Goal: Information Seeking & Learning: Check status

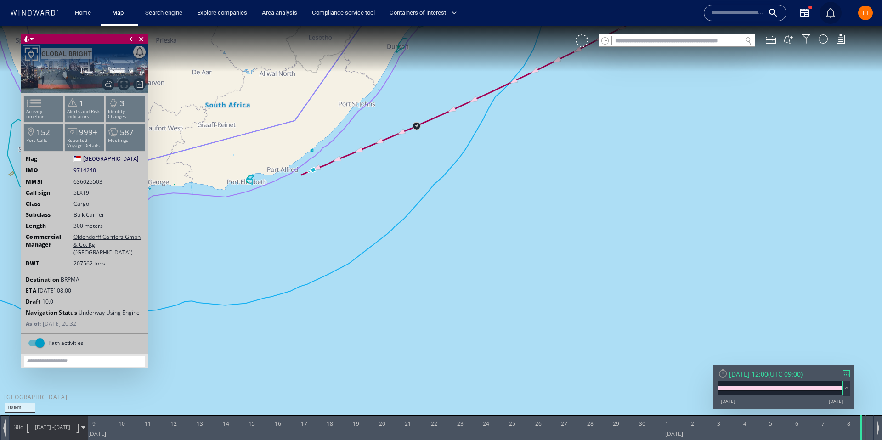
click at [827, 20] on button "0" at bounding box center [830, 13] width 22 height 22
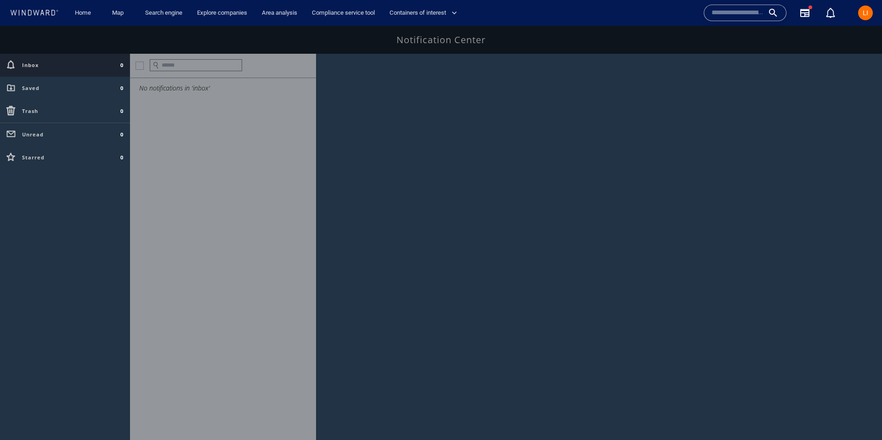
click at [872, 15] on span "LI" at bounding box center [865, 13] width 15 height 15
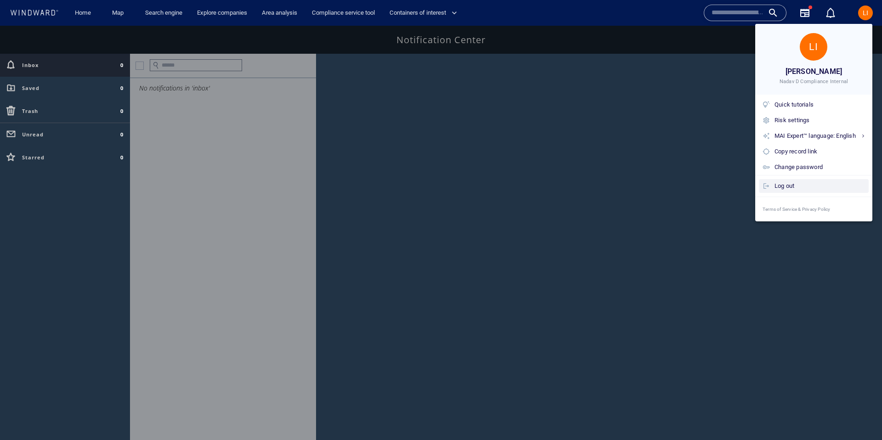
click at [805, 185] on div "Log out" at bounding box center [819, 186] width 90 height 10
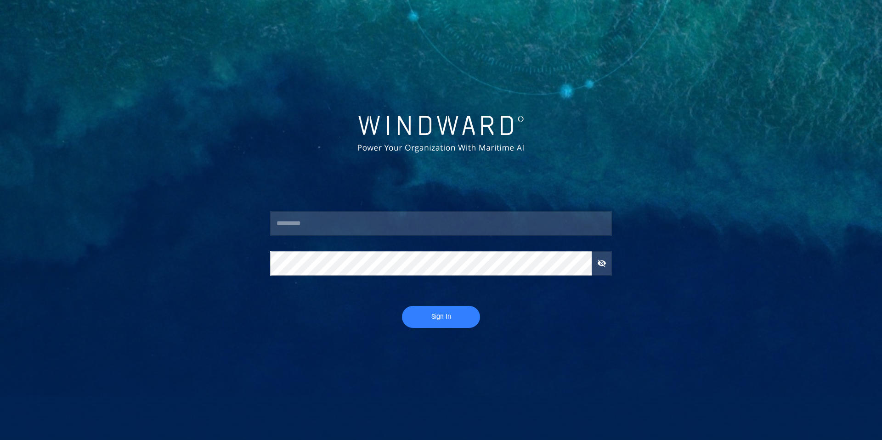
click at [339, 225] on input "text" at bounding box center [441, 223] width 342 height 25
type input "*********"
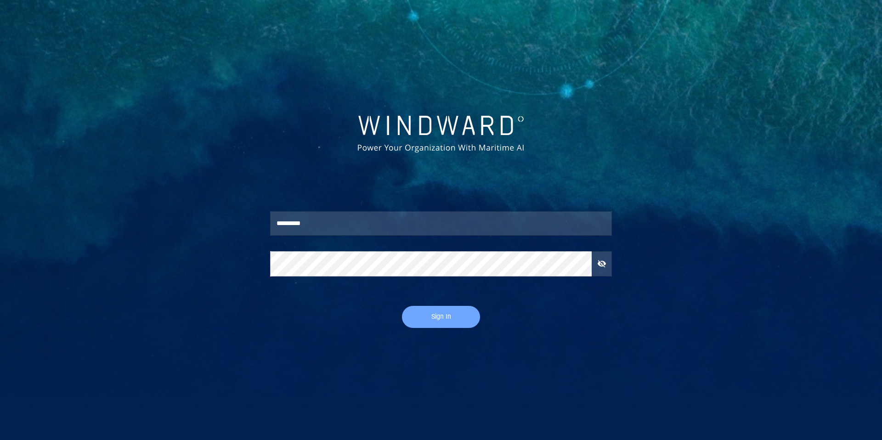
drag, startPoint x: 463, startPoint y: 321, endPoint x: 457, endPoint y: 319, distance: 6.0
click at [463, 321] on span "Sign In" at bounding box center [441, 316] width 60 height 11
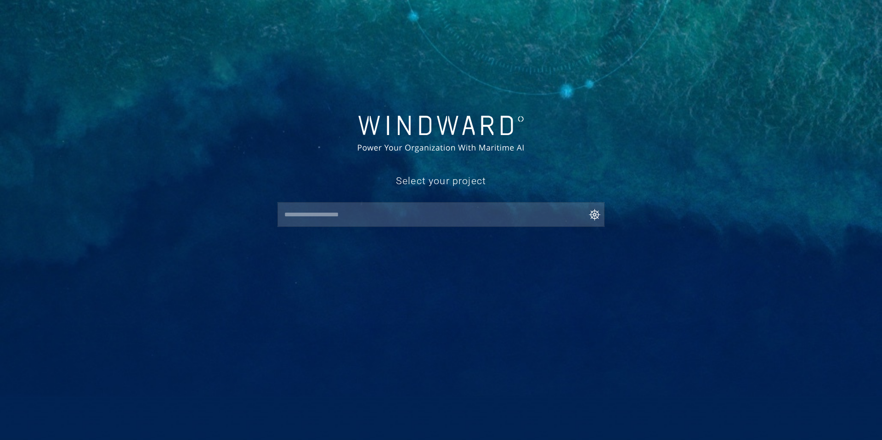
click at [330, 227] on div "Select your project ​" at bounding box center [441, 196] width 353 height 73
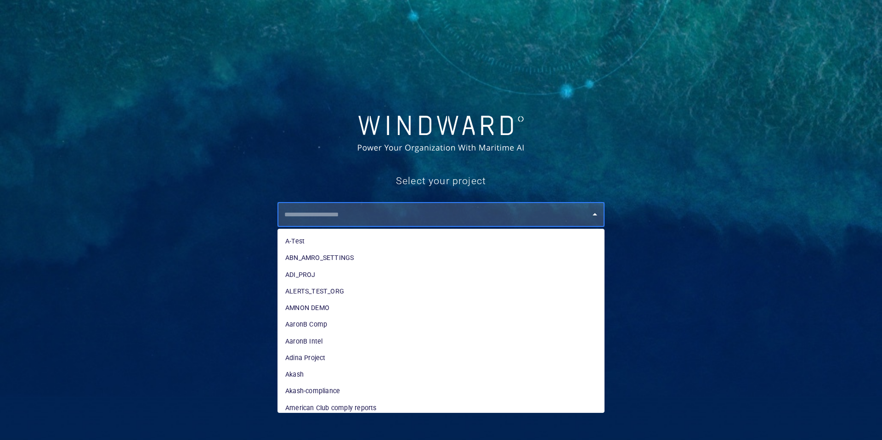
click at [332, 221] on input "text" at bounding box center [442, 214] width 323 height 17
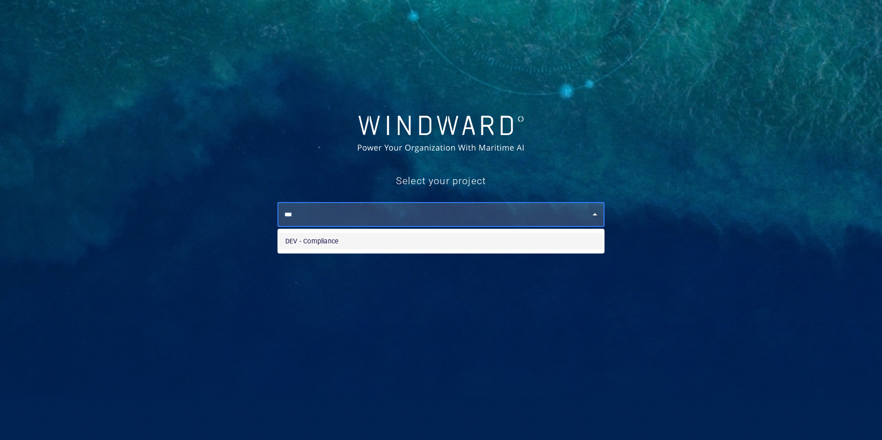
click at [333, 237] on li "DEV - Compliance" at bounding box center [441, 241] width 326 height 17
type input "**********"
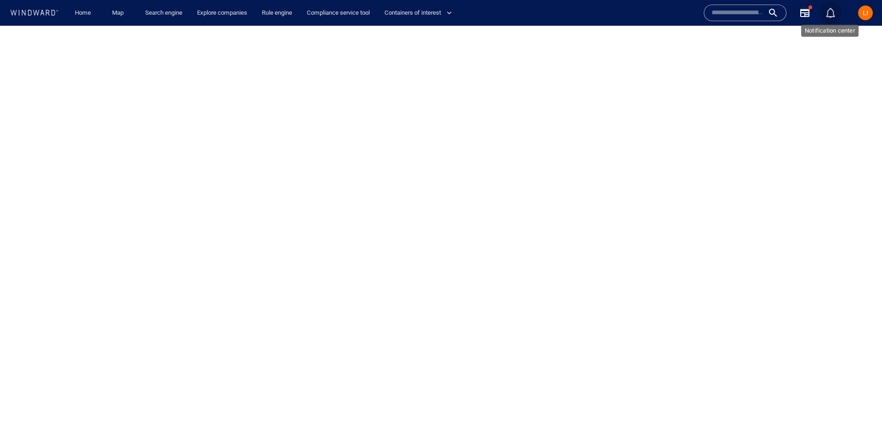
click at [827, 15] on div "button" at bounding box center [830, 12] width 11 height 11
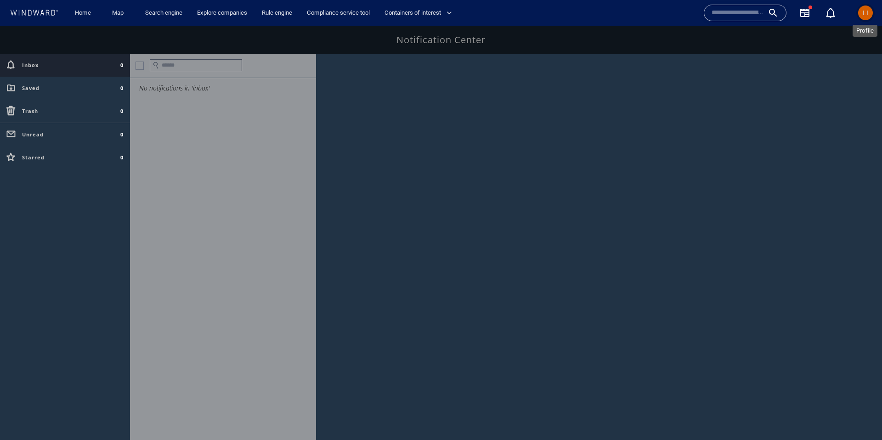
click at [863, 12] on span "LI" at bounding box center [865, 12] width 6 height 7
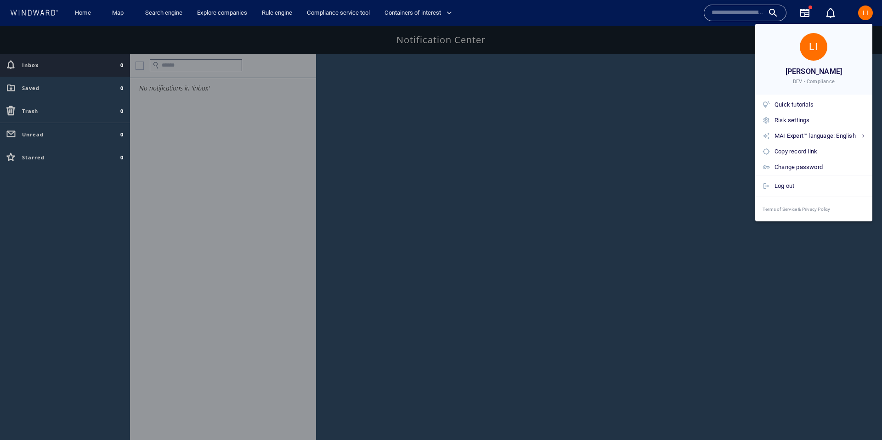
click at [862, 12] on div at bounding box center [441, 220] width 882 height 440
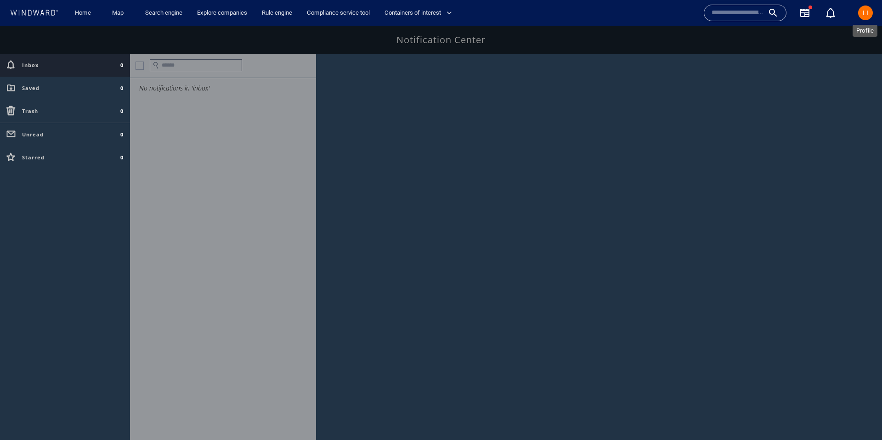
click at [862, 12] on span "LI" at bounding box center [865, 12] width 6 height 7
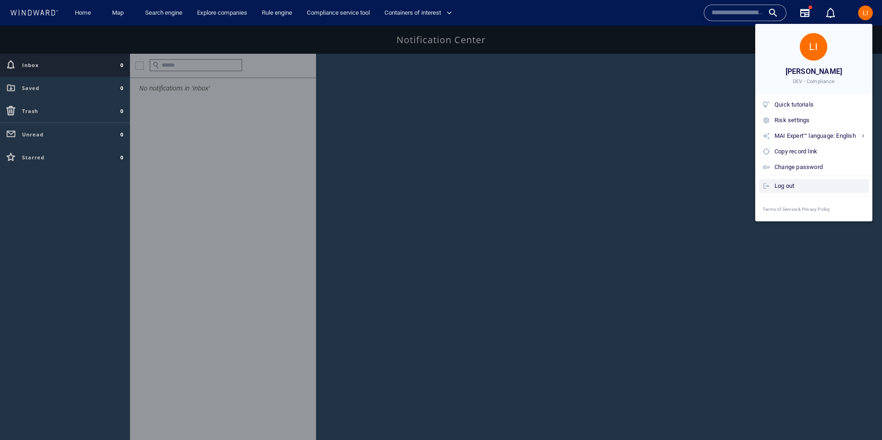
click at [801, 186] on div "Log out" at bounding box center [819, 186] width 90 height 10
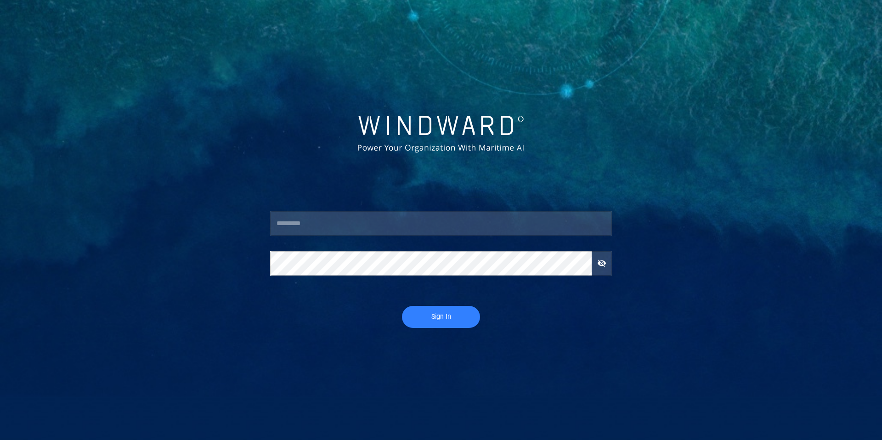
click at [359, 221] on input "text" at bounding box center [441, 223] width 342 height 25
type input "*********"
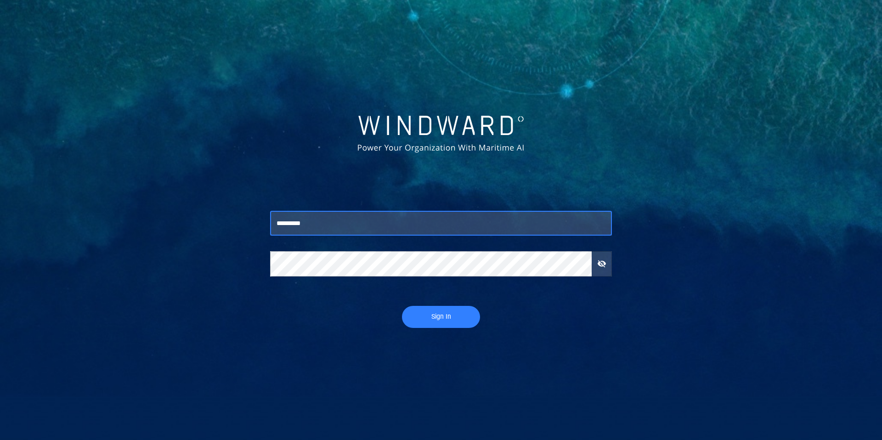
click at [458, 321] on span "Sign In" at bounding box center [441, 316] width 60 height 11
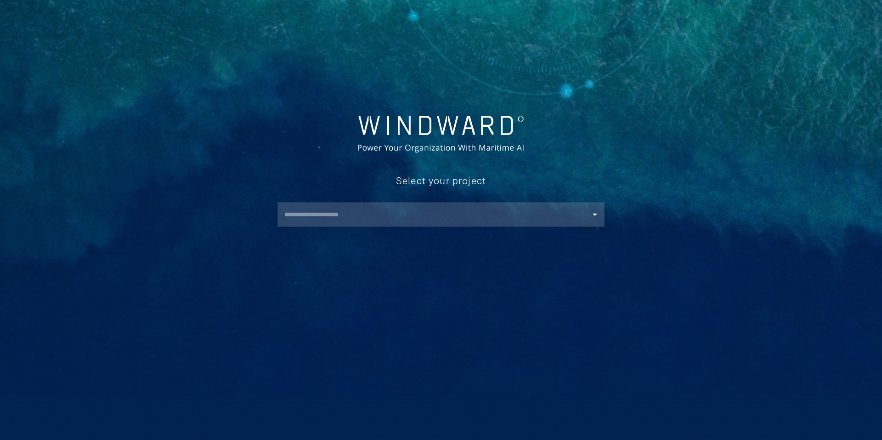
click at [326, 220] on input "text" at bounding box center [442, 214] width 323 height 17
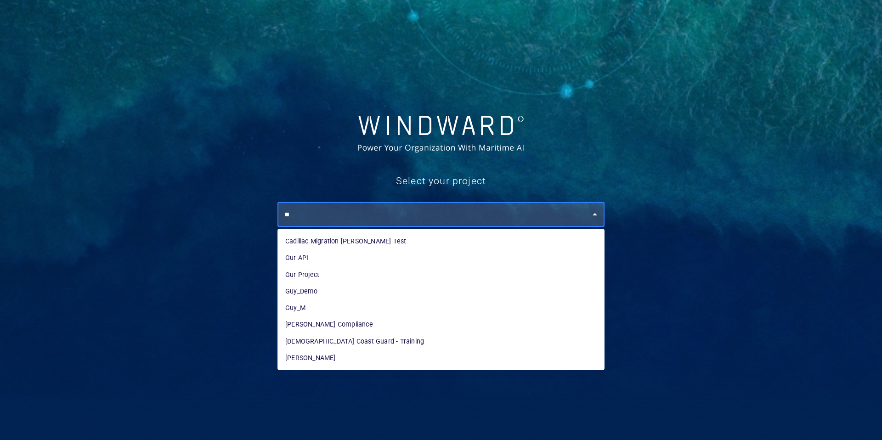
type input "*"
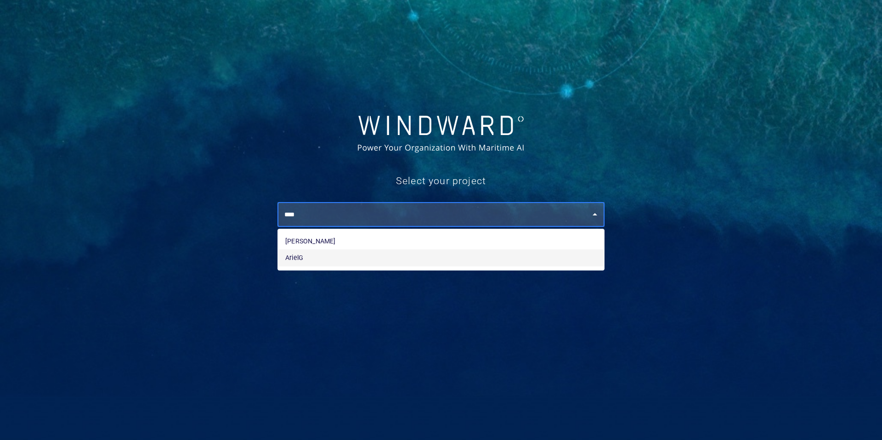
click at [313, 262] on li "ArielG" at bounding box center [441, 257] width 326 height 17
type input "******"
